Goal: Information Seeking & Learning: Learn about a topic

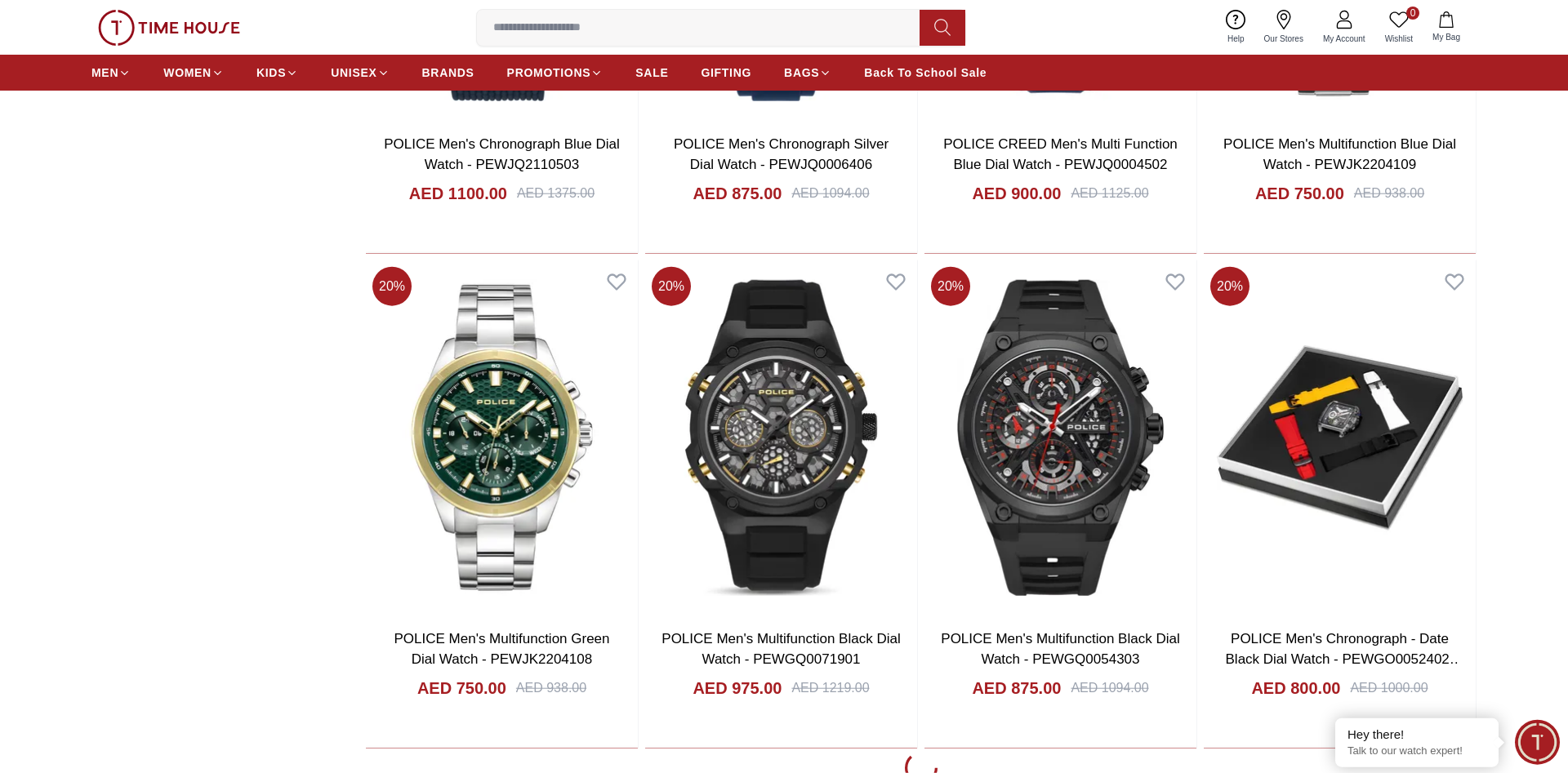
scroll to position [2747, 0]
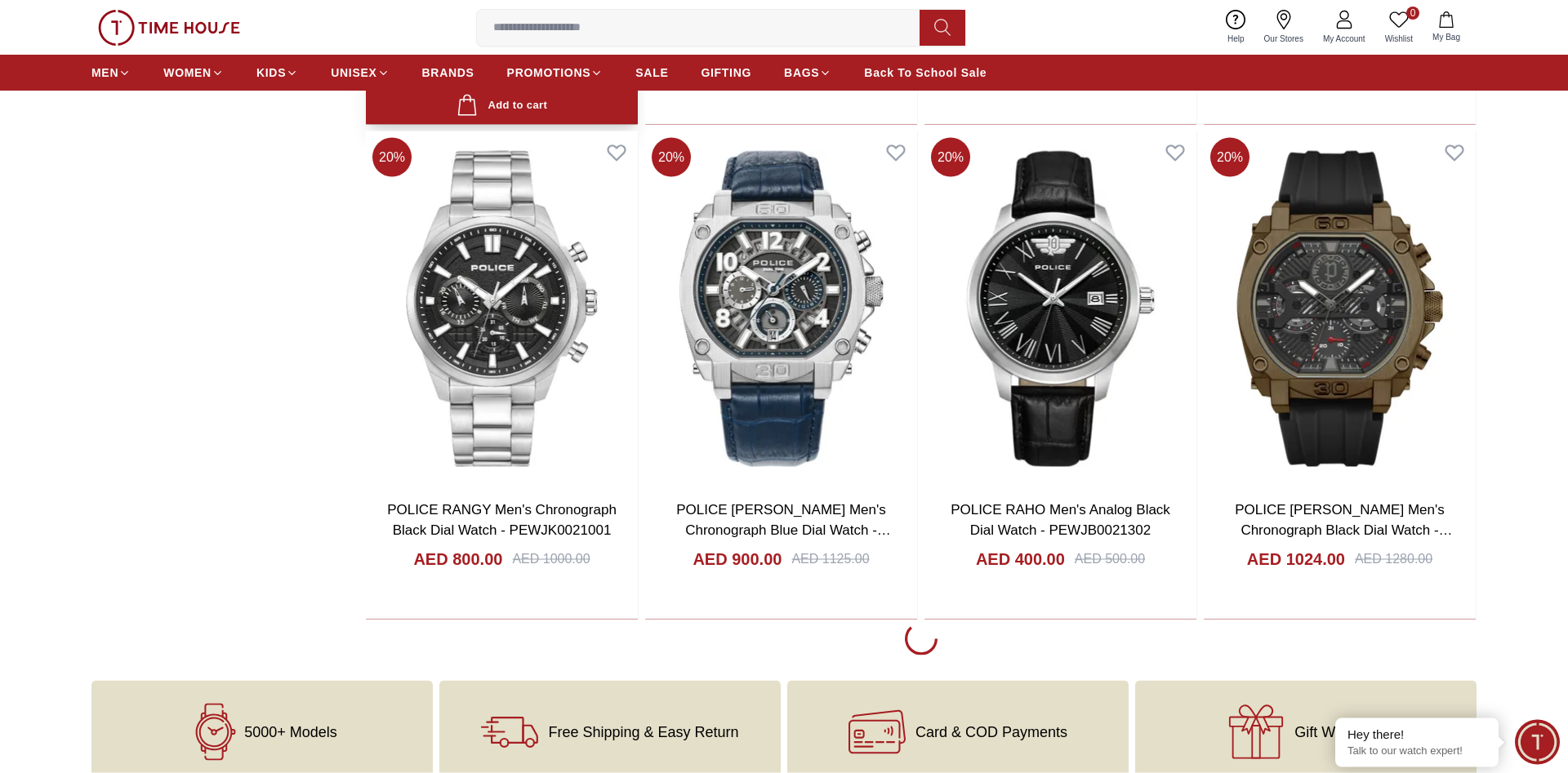
scroll to position [7825, 0]
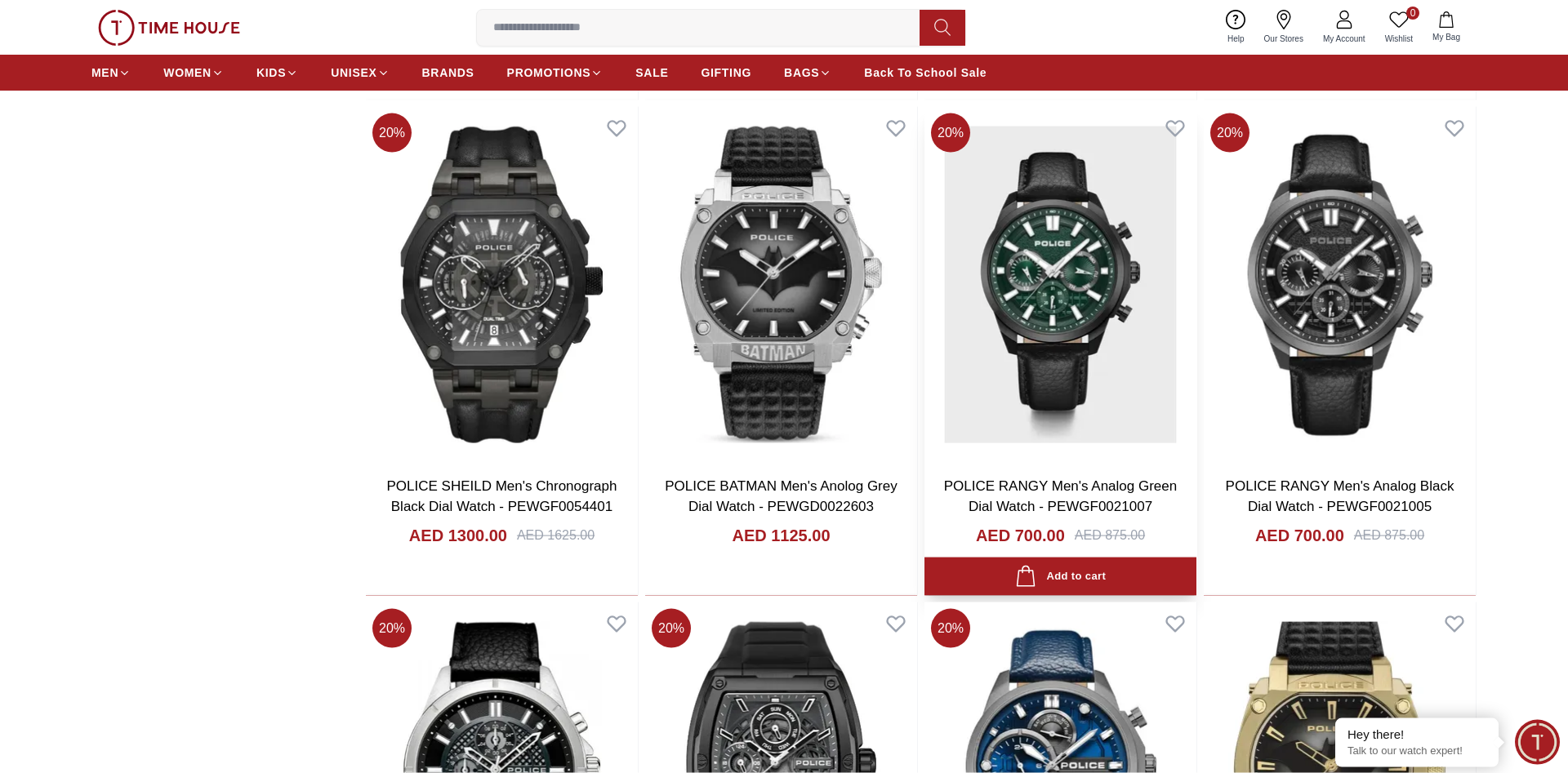
scroll to position [9074, 0]
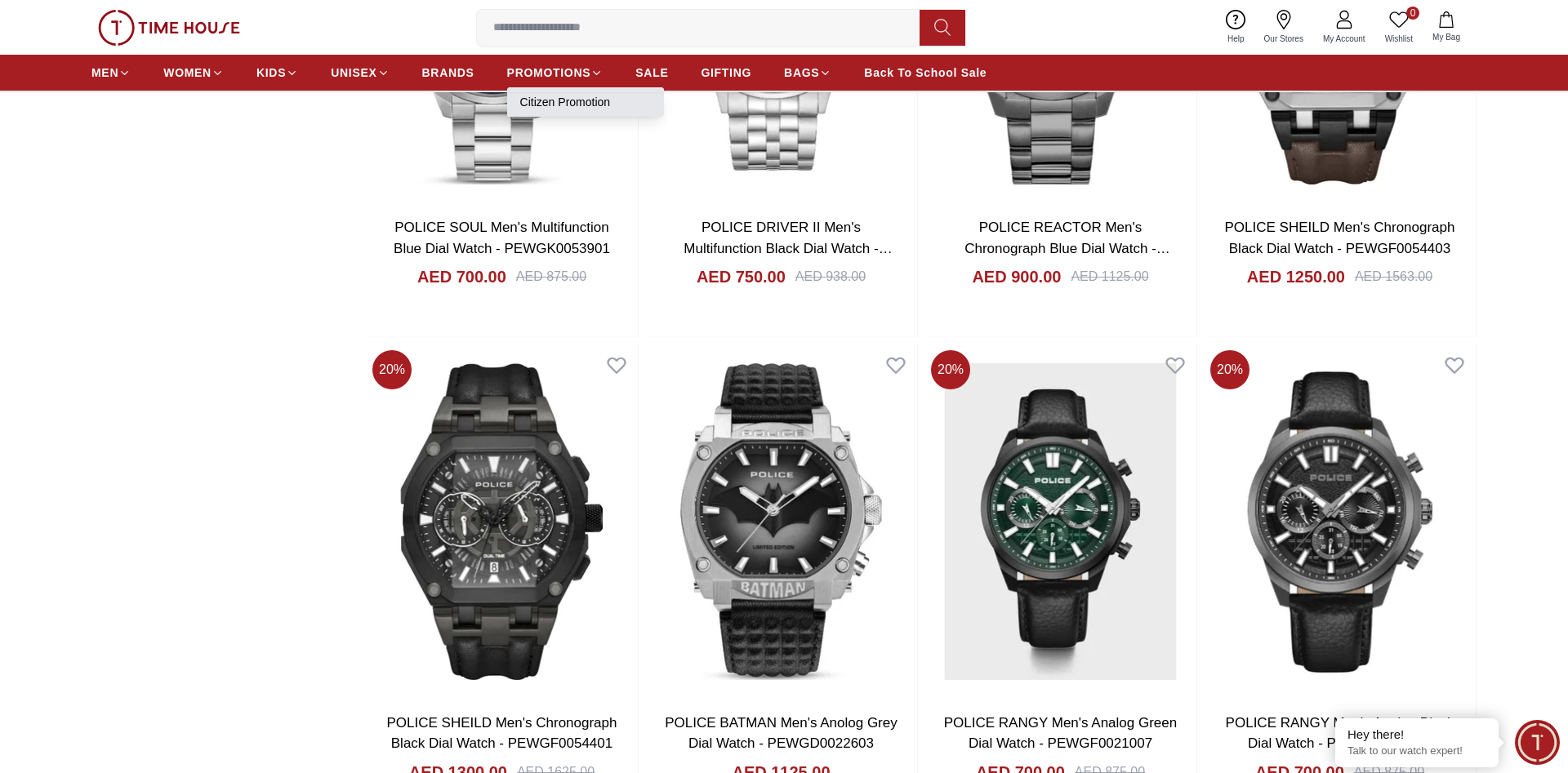
click at [557, 95] on link "Citizen Promotion" at bounding box center [586, 102] width 130 height 16
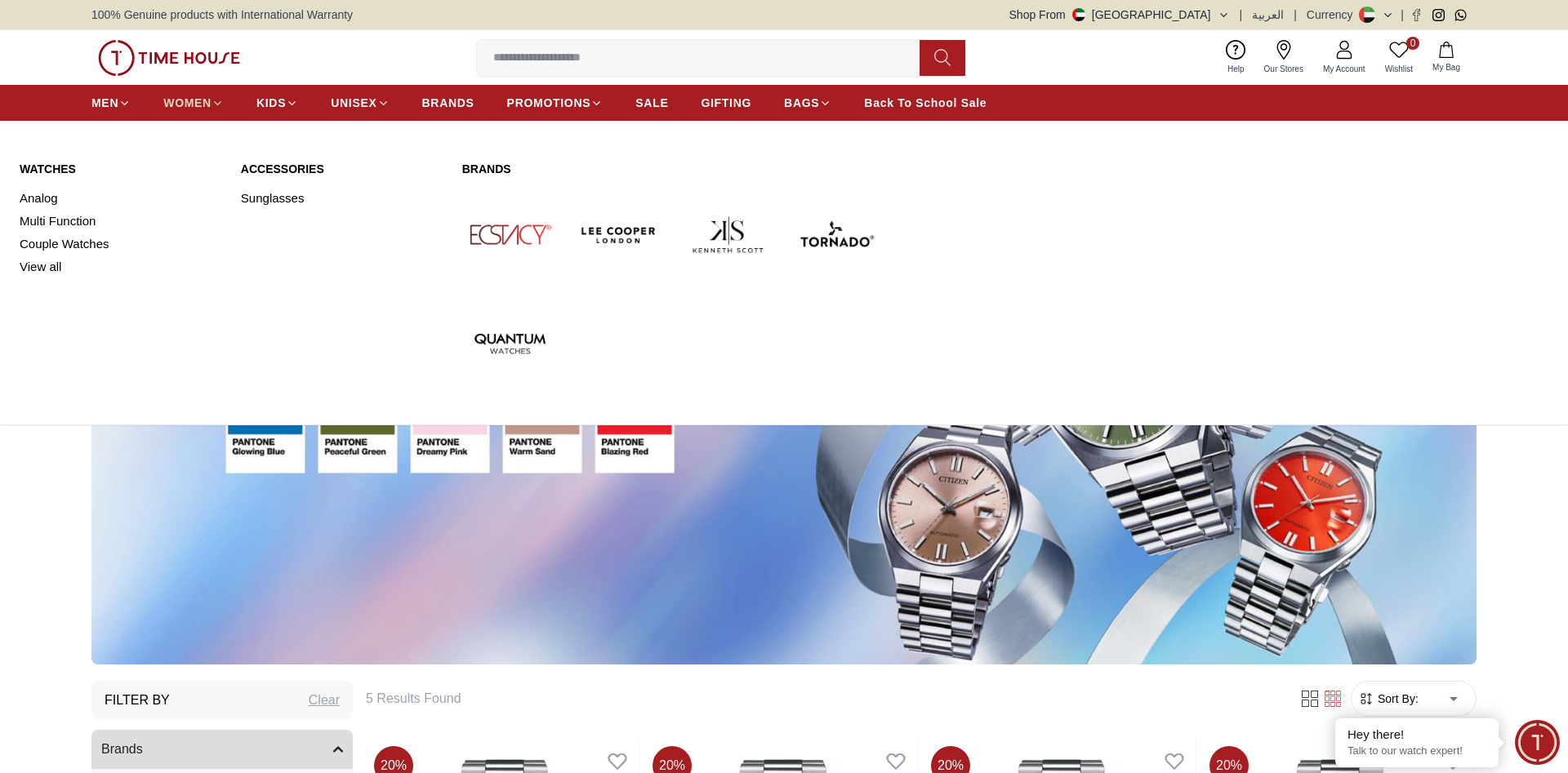
click at [183, 105] on span "WOMEN" at bounding box center [187, 102] width 48 height 16
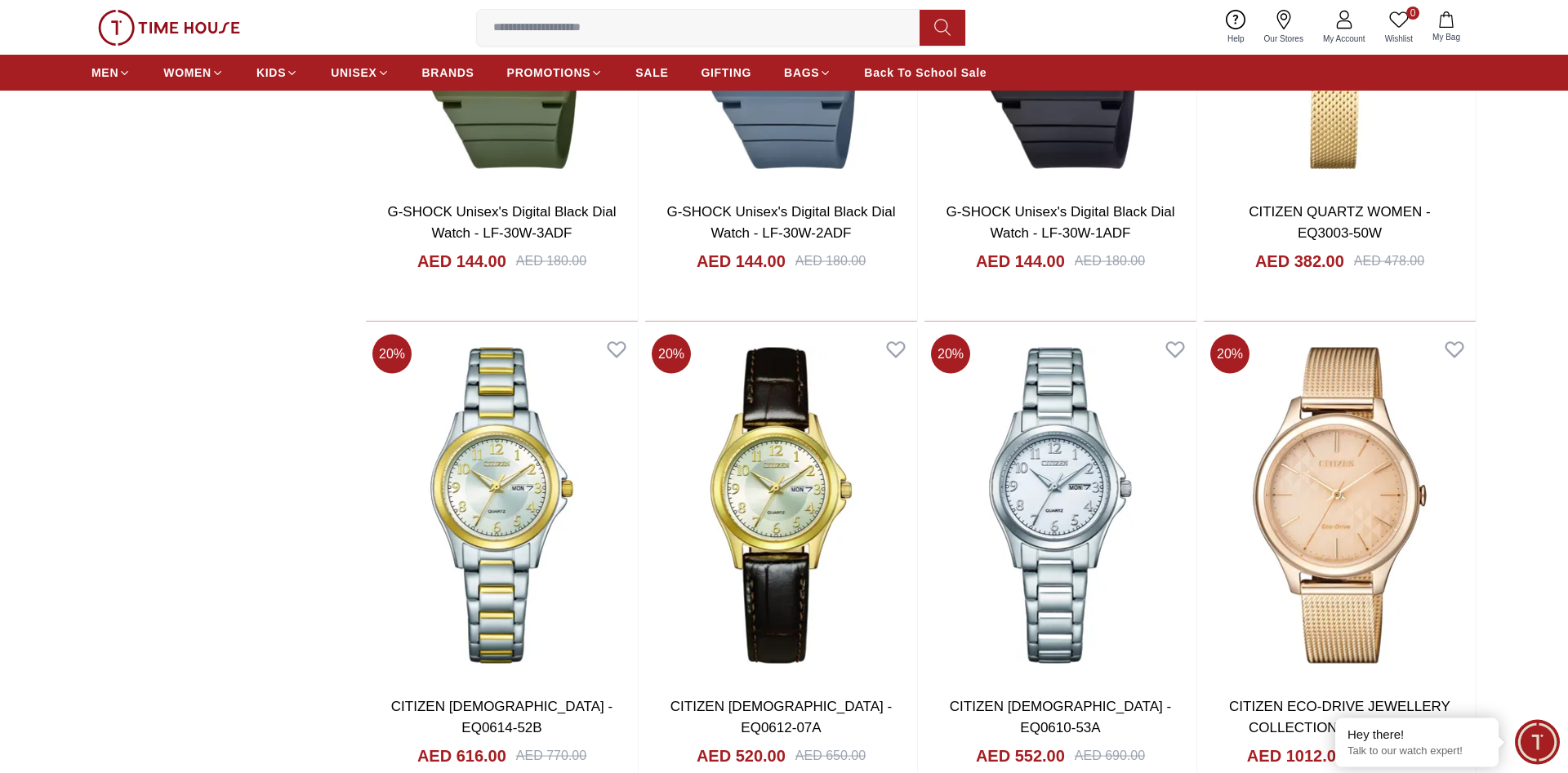
scroll to position [1998, 0]
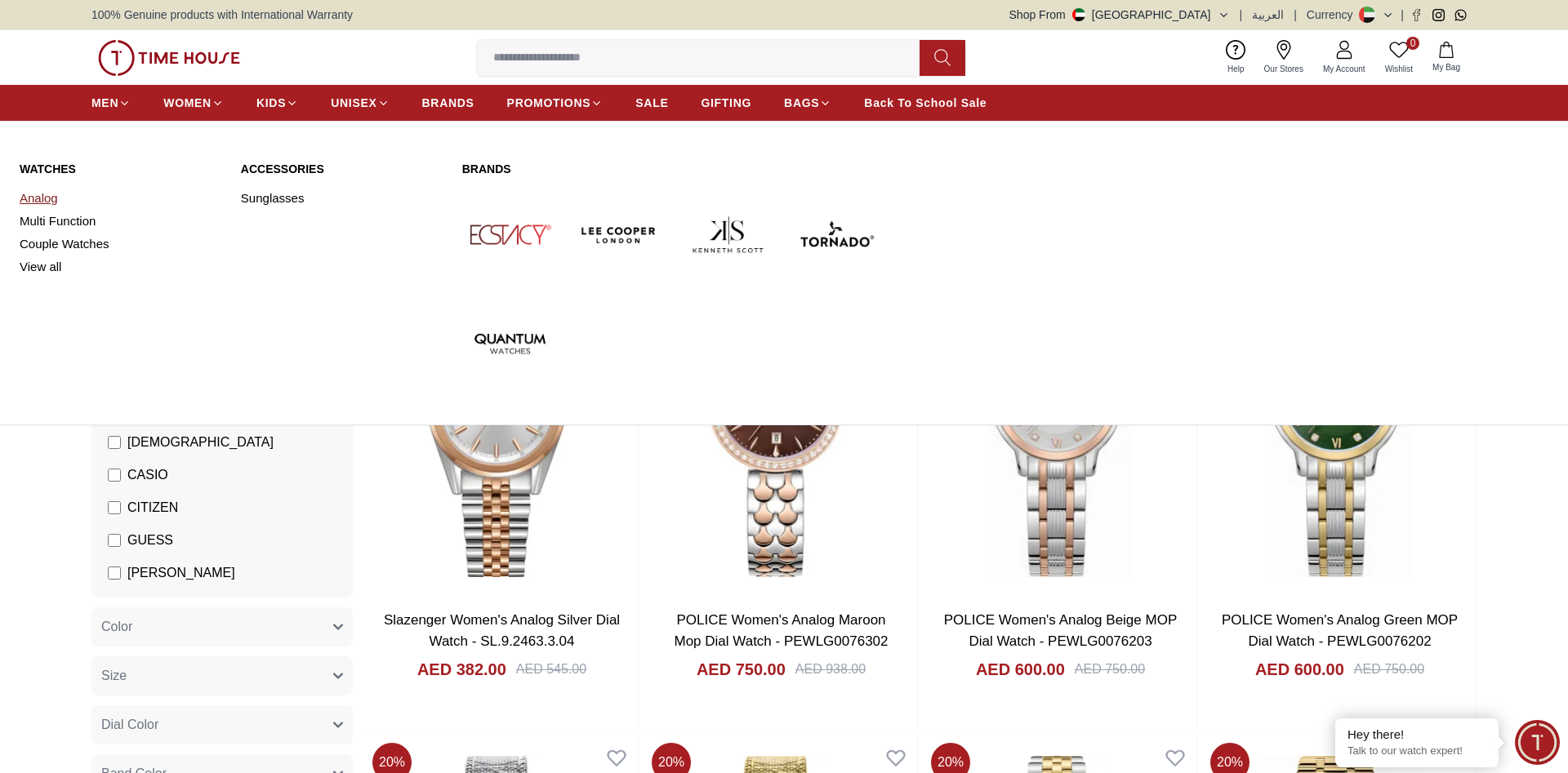
click at [41, 197] on link "Analog" at bounding box center [120, 198] width 201 height 23
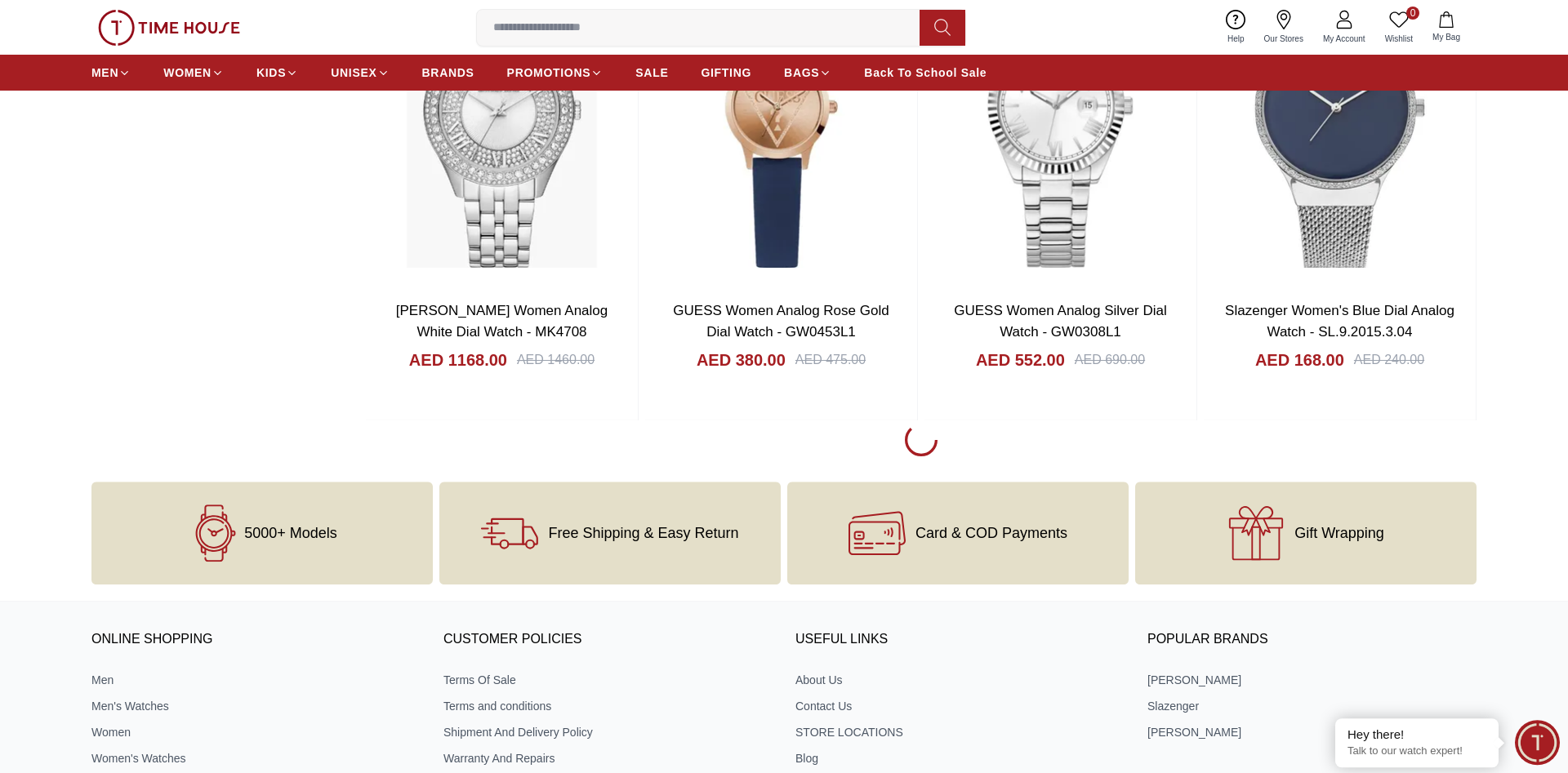
scroll to position [2331, 0]
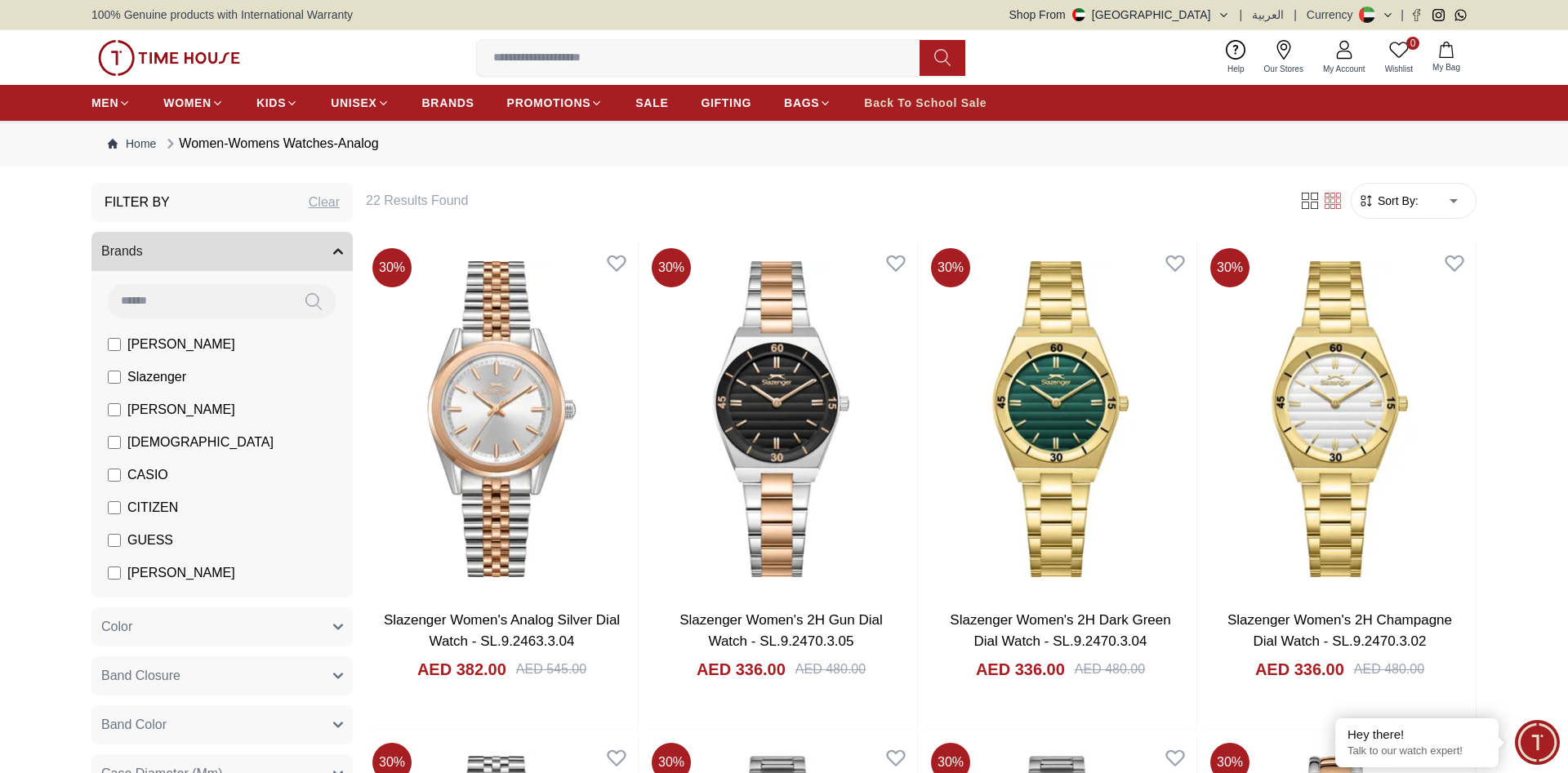
click at [923, 105] on span "Back To School Sale" at bounding box center [925, 102] width 123 height 16
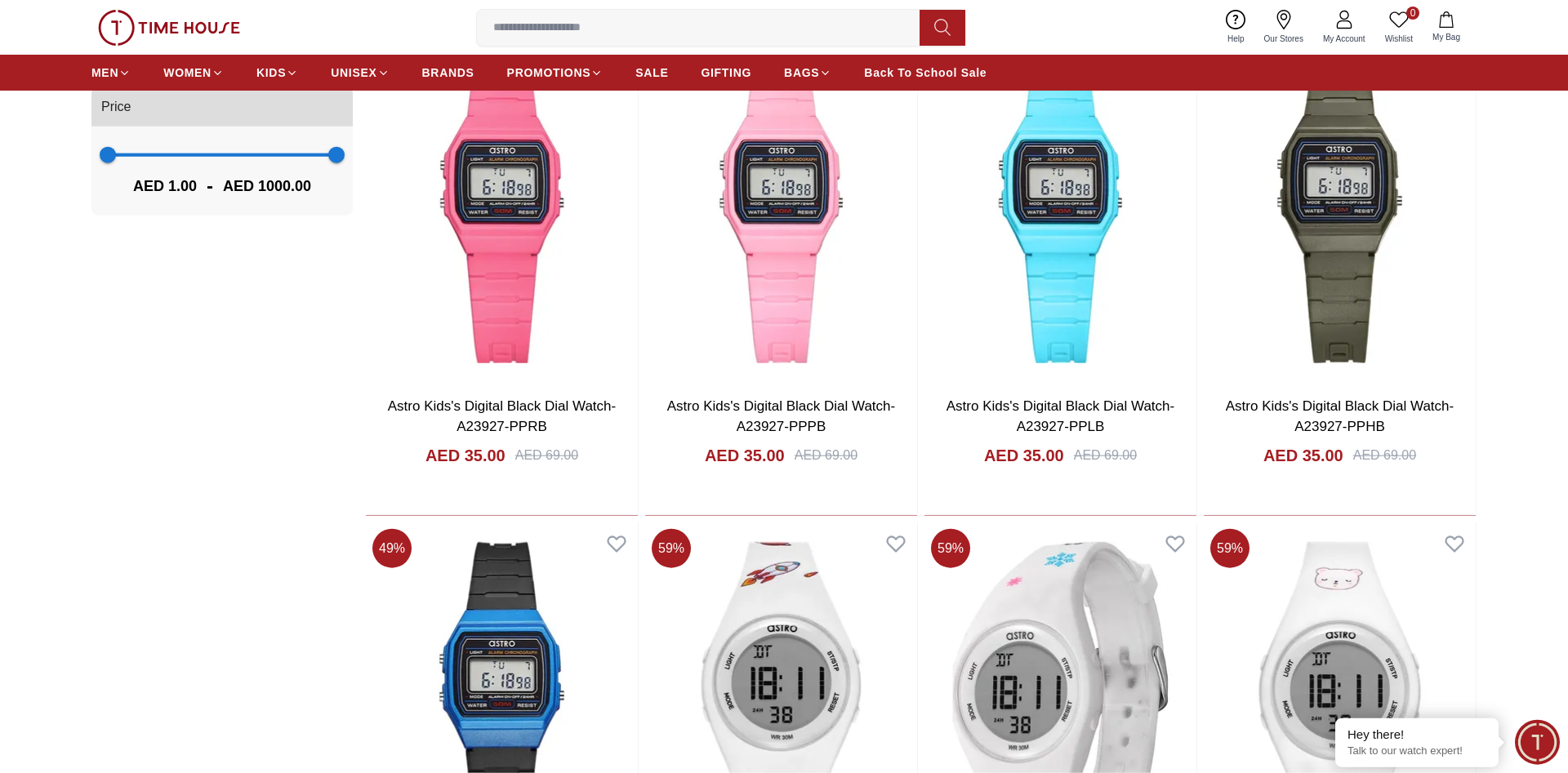
scroll to position [1082, 0]
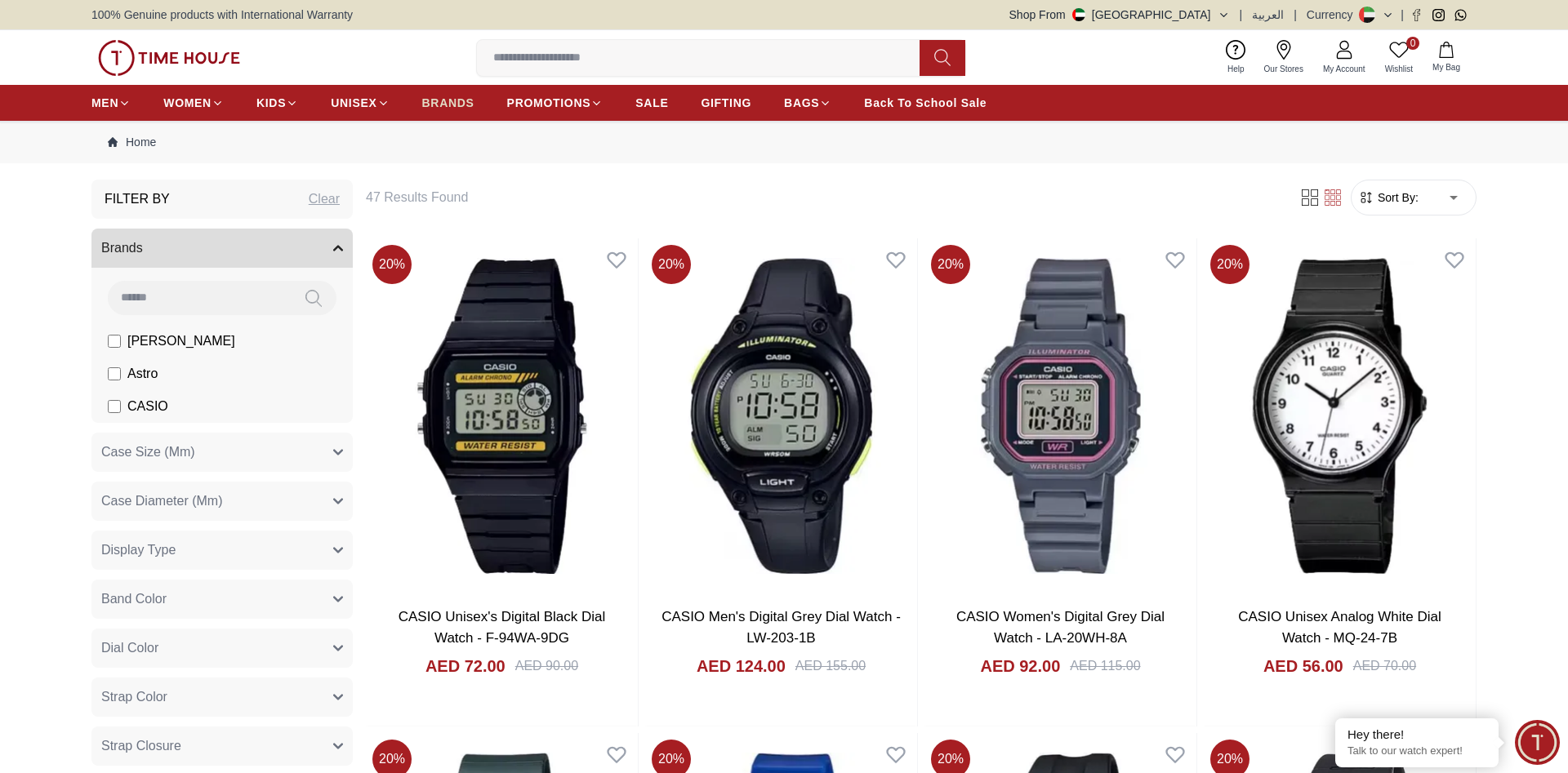
click at [431, 104] on span "BRANDS" at bounding box center [448, 102] width 52 height 16
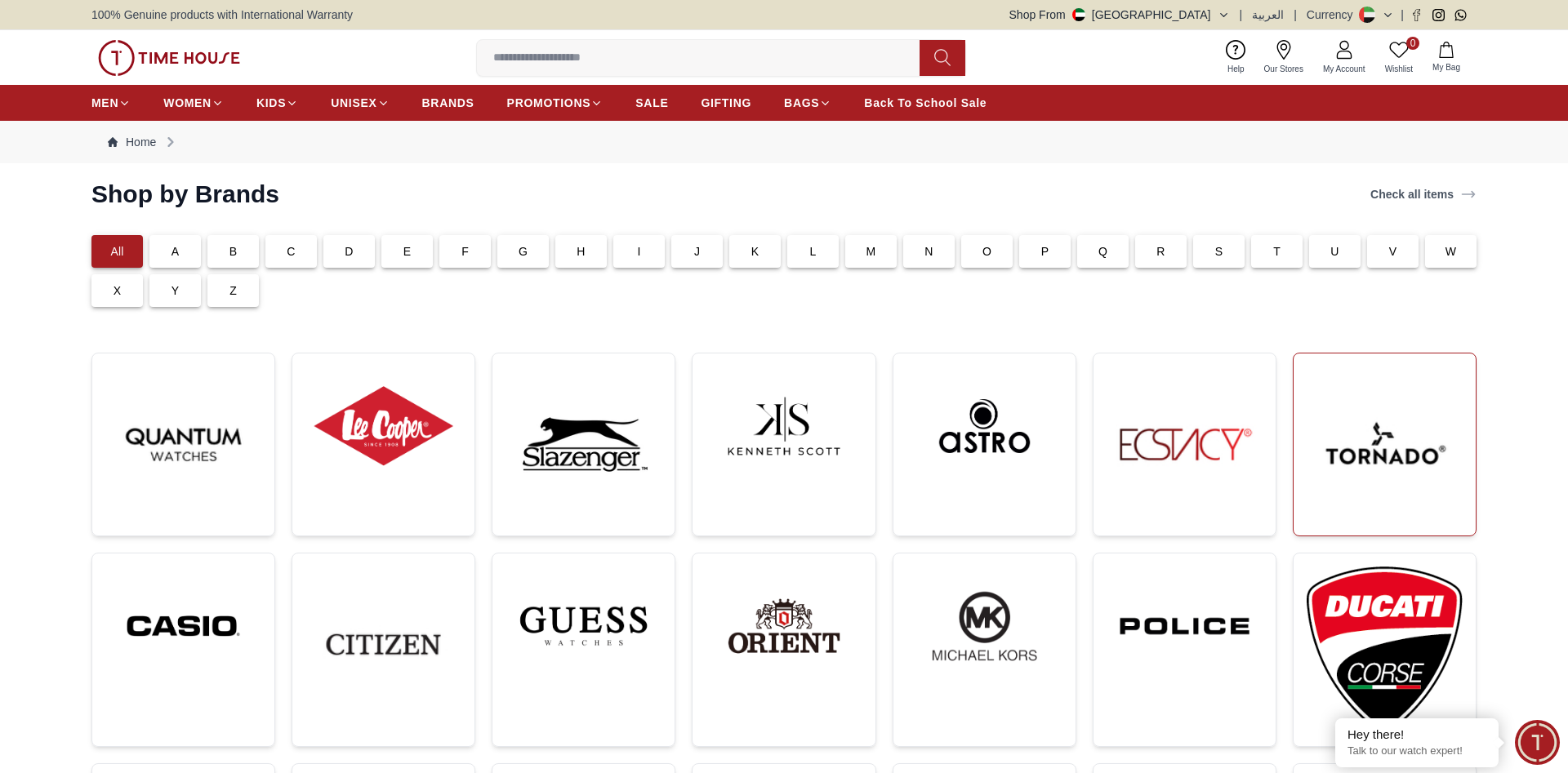
click at [1362, 452] on img at bounding box center [1385, 445] width 156 height 156
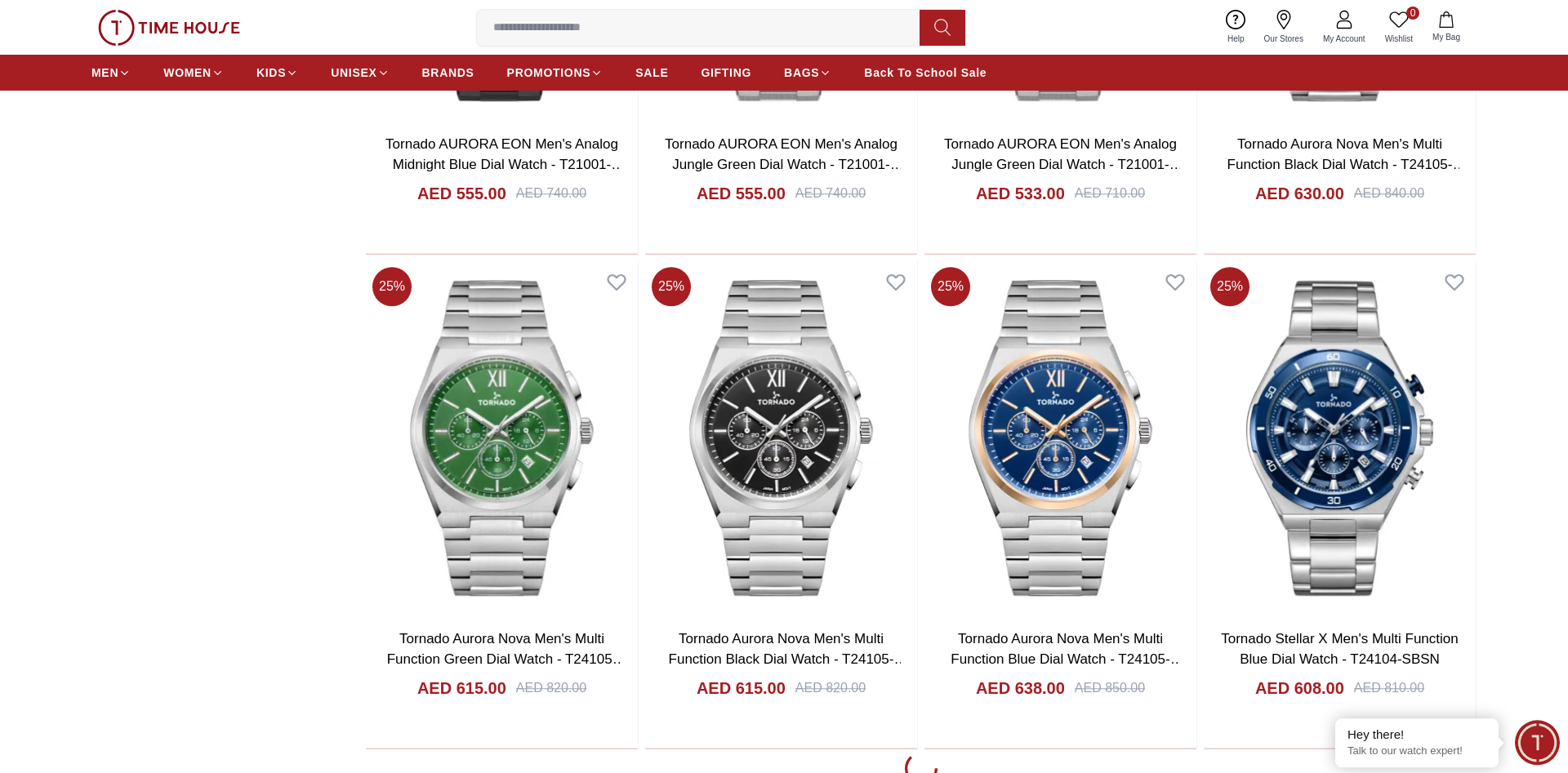
scroll to position [2914, 0]
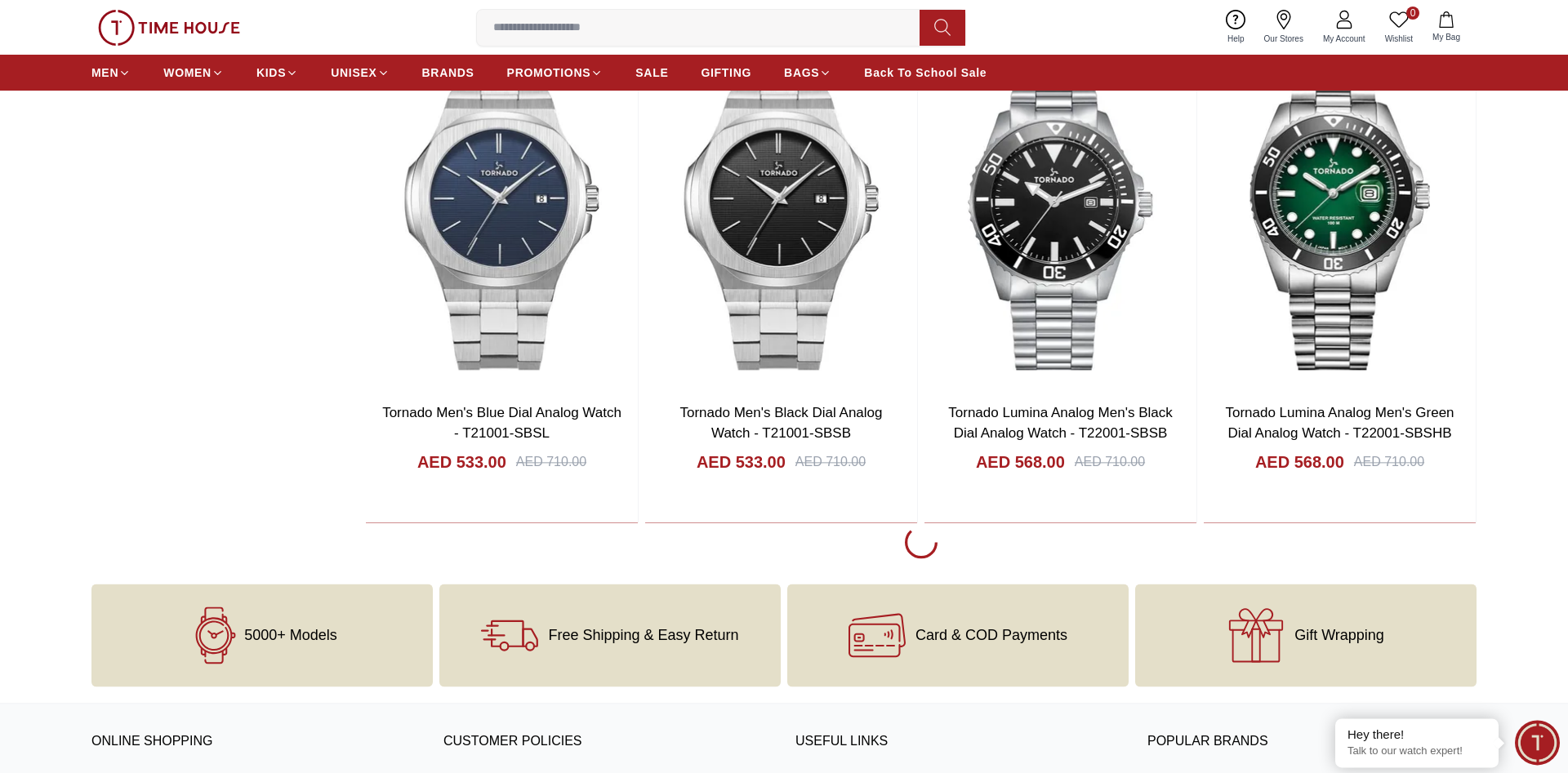
scroll to position [7908, 0]
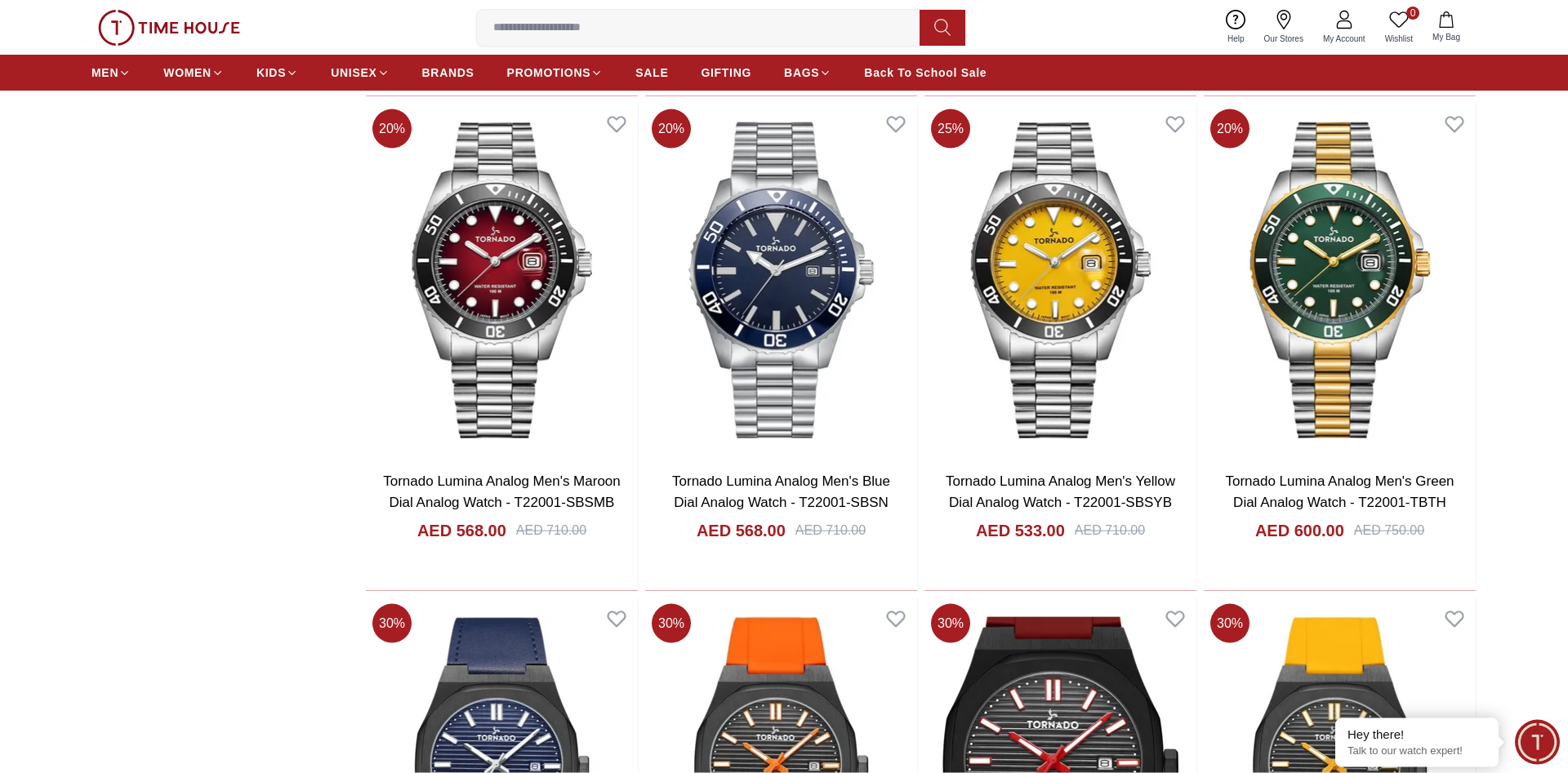
scroll to position [8408, 0]
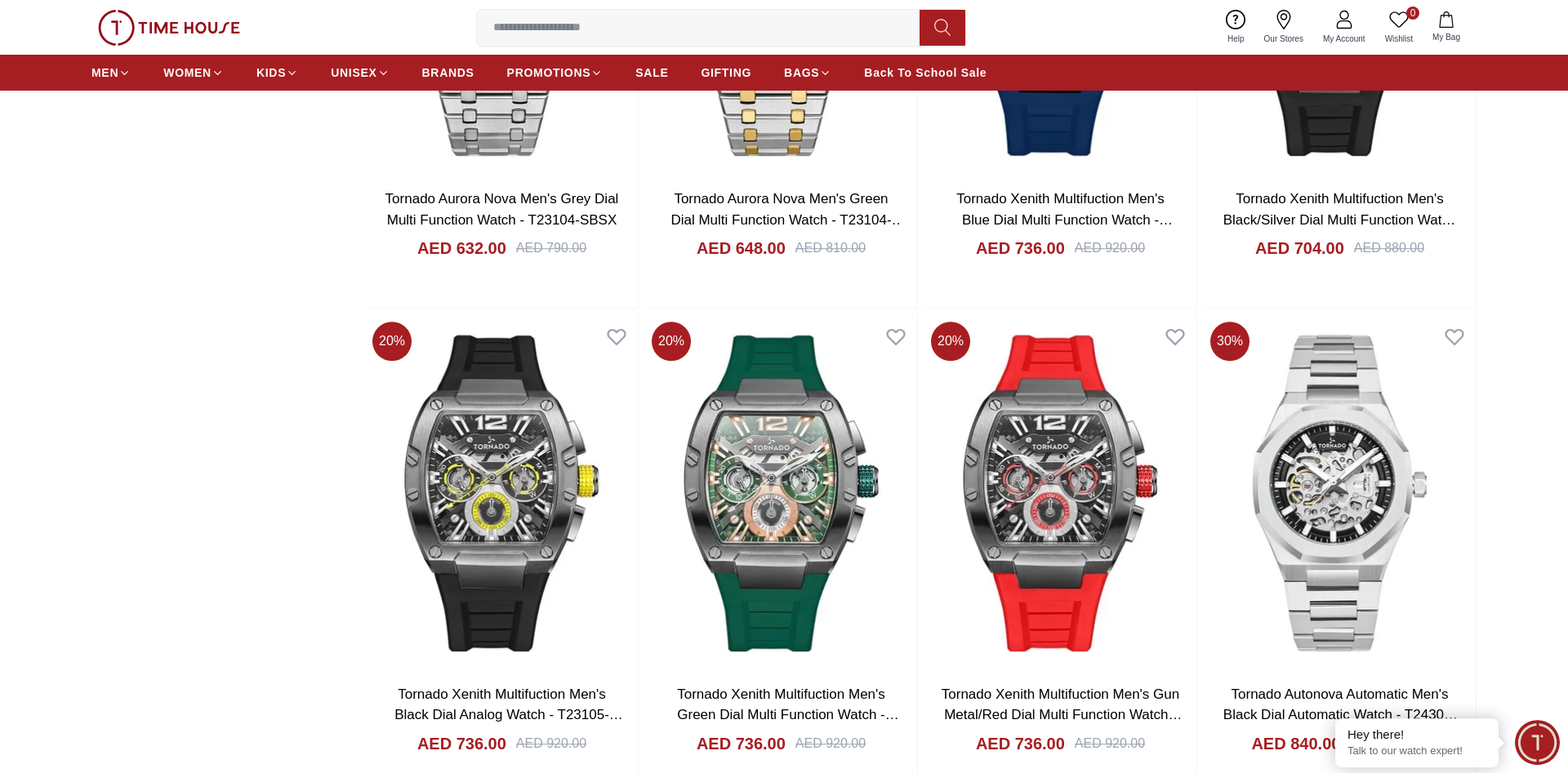
scroll to position [12570, 0]
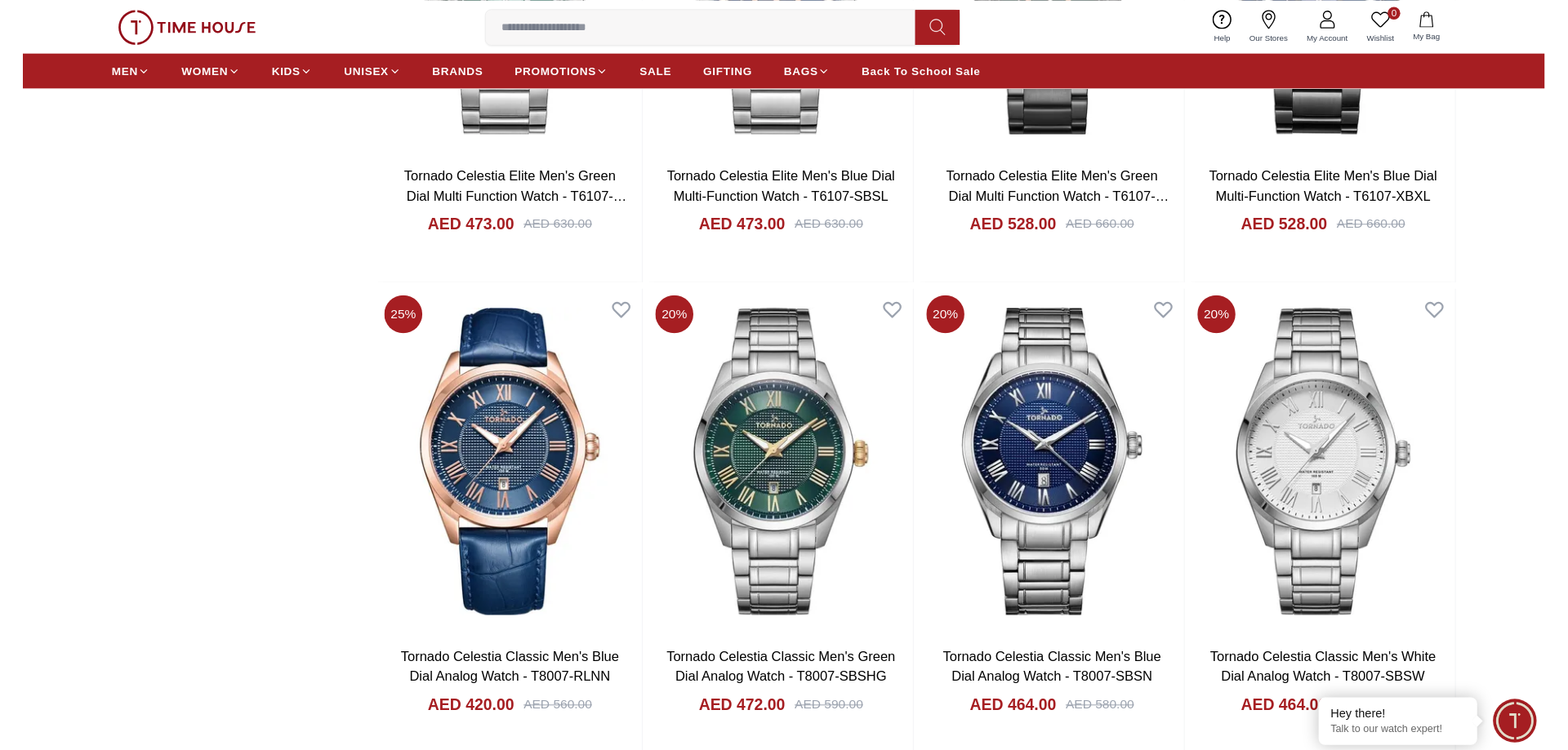
scroll to position [16070, 0]
